Goal: Book appointment/travel/reservation

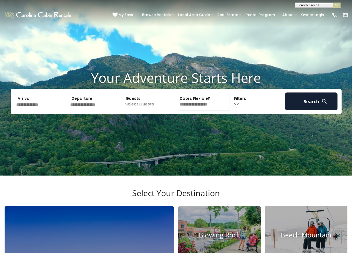
click at [35, 110] on input "text" at bounding box center [41, 101] width 53 height 18
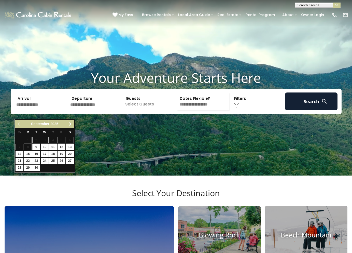
click at [69, 123] on span "Next" at bounding box center [70, 124] width 4 height 4
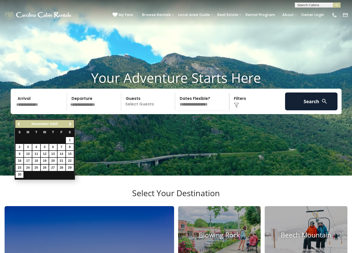
click at [46, 165] on link "26" at bounding box center [45, 167] width 8 height 6
type input "********"
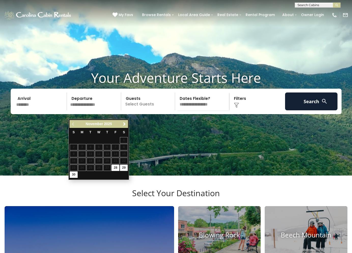
click at [123, 166] on link "29" at bounding box center [124, 167] width 8 height 6
type input "********"
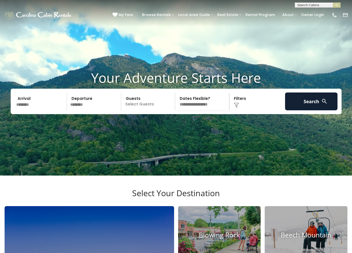
click at [140, 110] on p "Select Guests" at bounding box center [149, 101] width 52 height 18
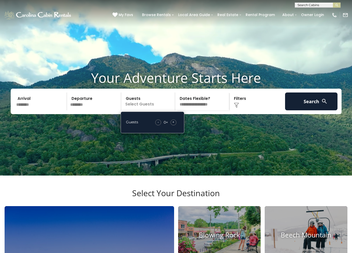
click at [174, 124] on span "+" at bounding box center [173, 121] width 2 height 5
click at [175, 125] on div "+" at bounding box center [173, 122] width 6 height 6
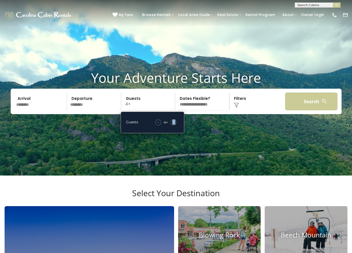
click at [299, 110] on button "Search" at bounding box center [311, 101] width 53 height 18
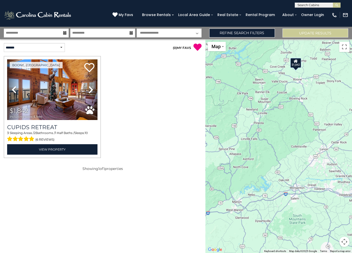
drag, startPoint x: 298, startPoint y: 118, endPoint x: 282, endPoint y: 55, distance: 65.0
click at [281, 52] on div "$1,842" at bounding box center [278, 145] width 147 height 213
